Goal: Complete application form: Complete application form

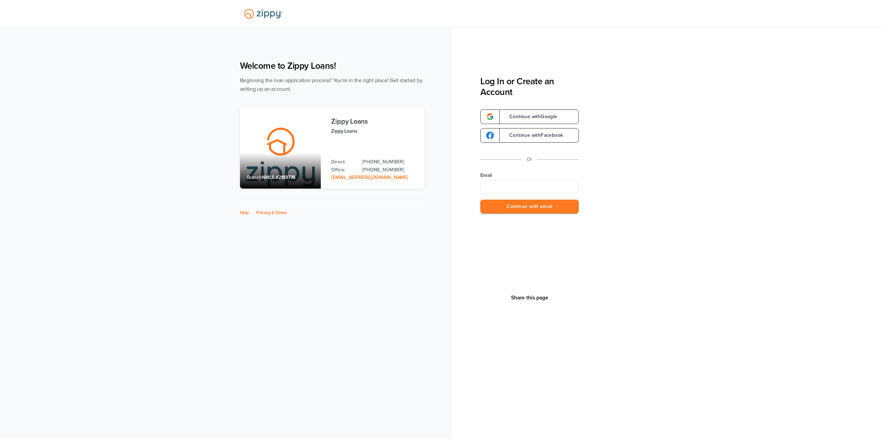
type input "**********"
click at [557, 206] on button "Continue with email" at bounding box center [529, 207] width 98 height 14
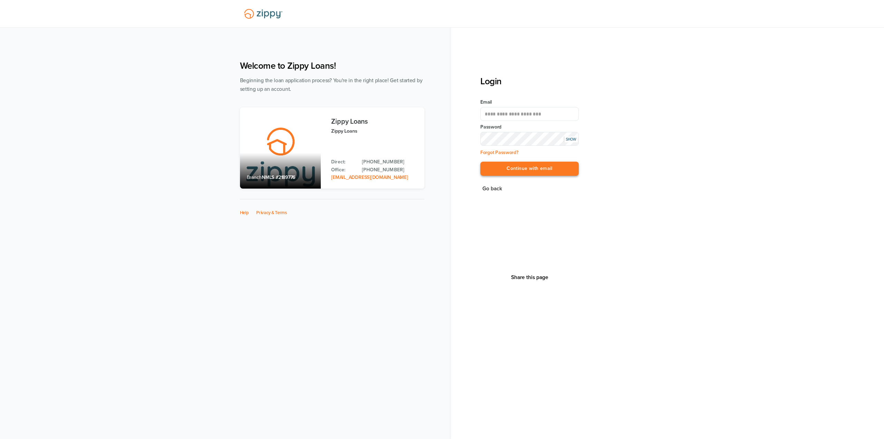
click at [540, 163] on button "Continue with email" at bounding box center [529, 169] width 98 height 14
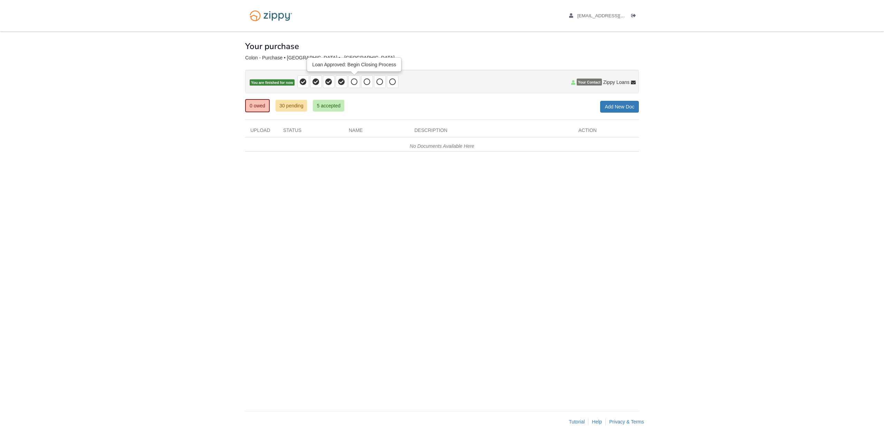
click at [349, 84] on span at bounding box center [354, 81] width 12 height 13
click at [252, 220] on div "× × × Pending Add Document Notice document will be included in the email sent t…" at bounding box center [441, 217] width 393 height 372
drag, startPoint x: 0, startPoint y: 0, endPoint x: 353, endPoint y: 84, distance: 363.3
click at [353, 84] on icon at bounding box center [354, 81] width 7 height 7
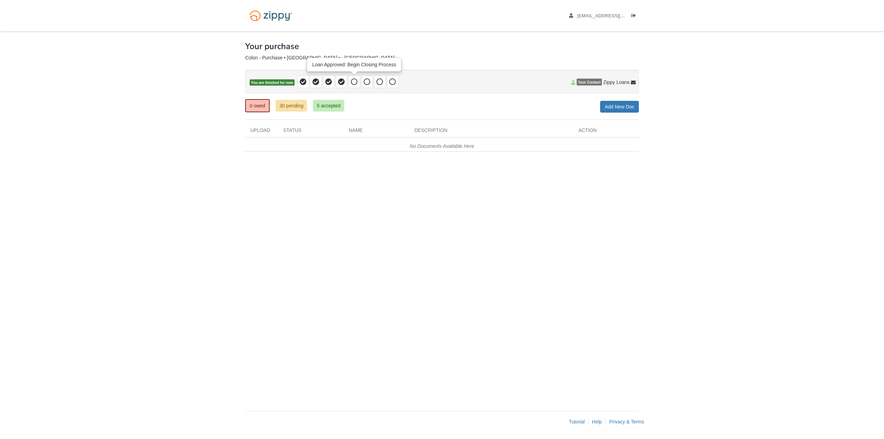
click at [356, 82] on icon at bounding box center [354, 81] width 7 height 7
click at [349, 84] on span at bounding box center [354, 81] width 12 height 13
click at [343, 84] on icon at bounding box center [341, 81] width 7 height 7
click at [370, 84] on icon at bounding box center [366, 81] width 7 height 7
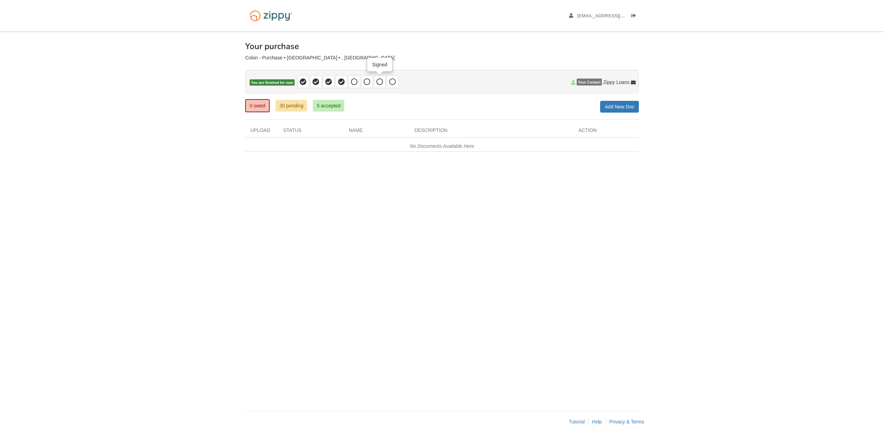
click at [381, 81] on icon at bounding box center [379, 81] width 7 height 7
click at [395, 82] on icon at bounding box center [392, 81] width 7 height 7
